Goal: Task Accomplishment & Management: Use online tool/utility

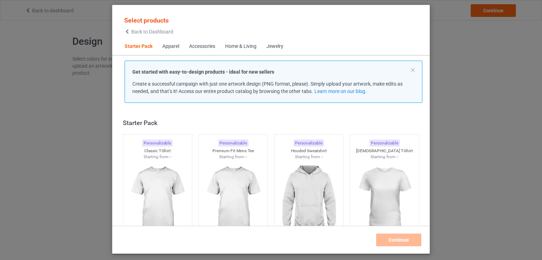
scroll to position [9, 0]
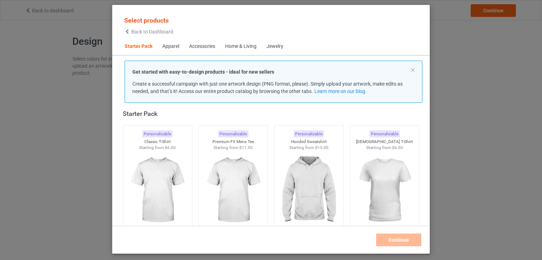
click at [143, 31] on span "Back to Dashboard" at bounding box center [152, 32] width 42 height 6
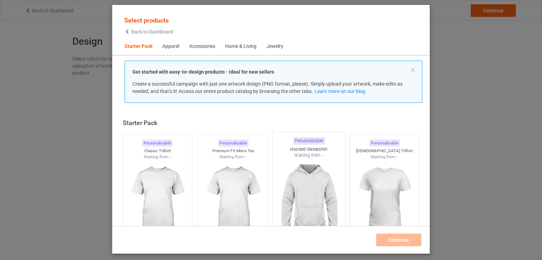
scroll to position [9, 0]
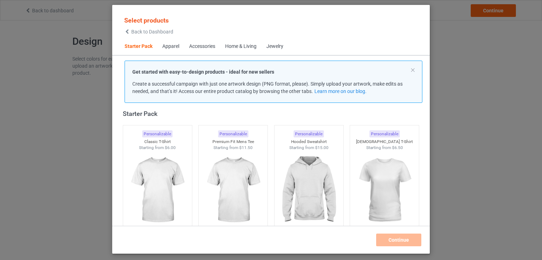
click at [160, 33] on span "Back to Dashboard" at bounding box center [152, 32] width 42 height 6
